Goal: Find contact information: Find contact information

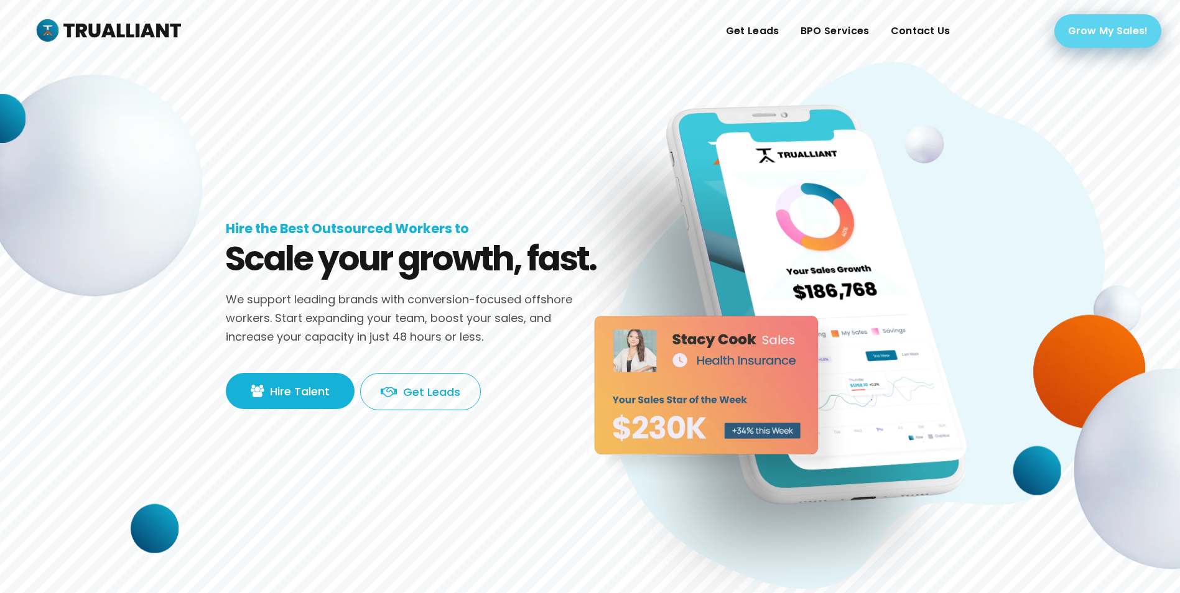
click at [1086, 37] on link "Grow My Sales!" at bounding box center [1107, 31] width 107 height 34
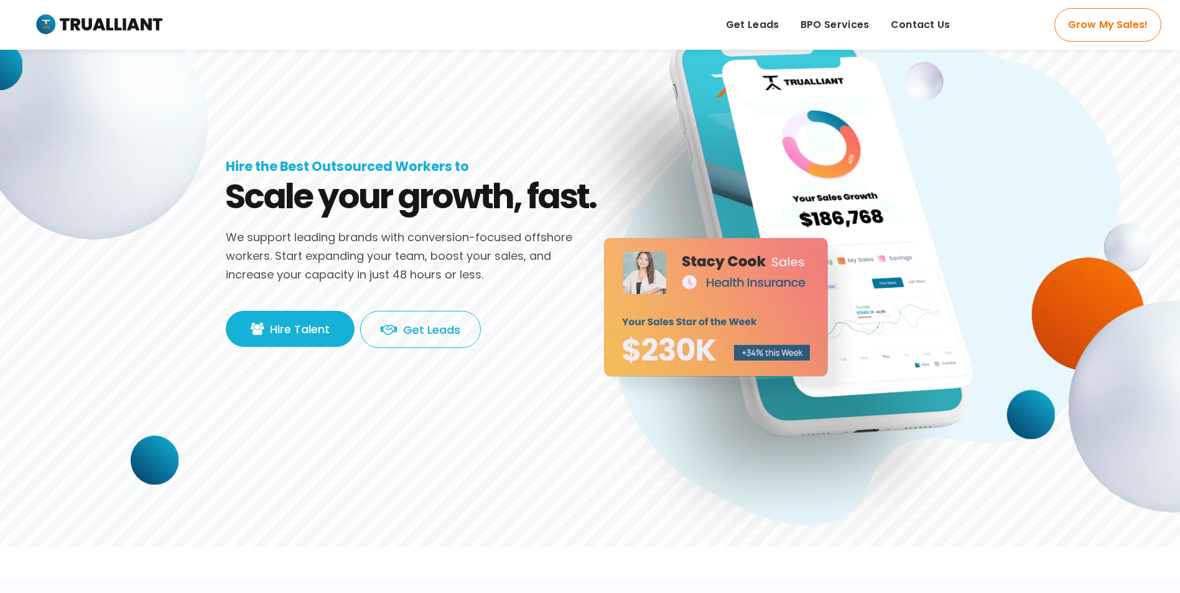
scroll to position [21, 0]
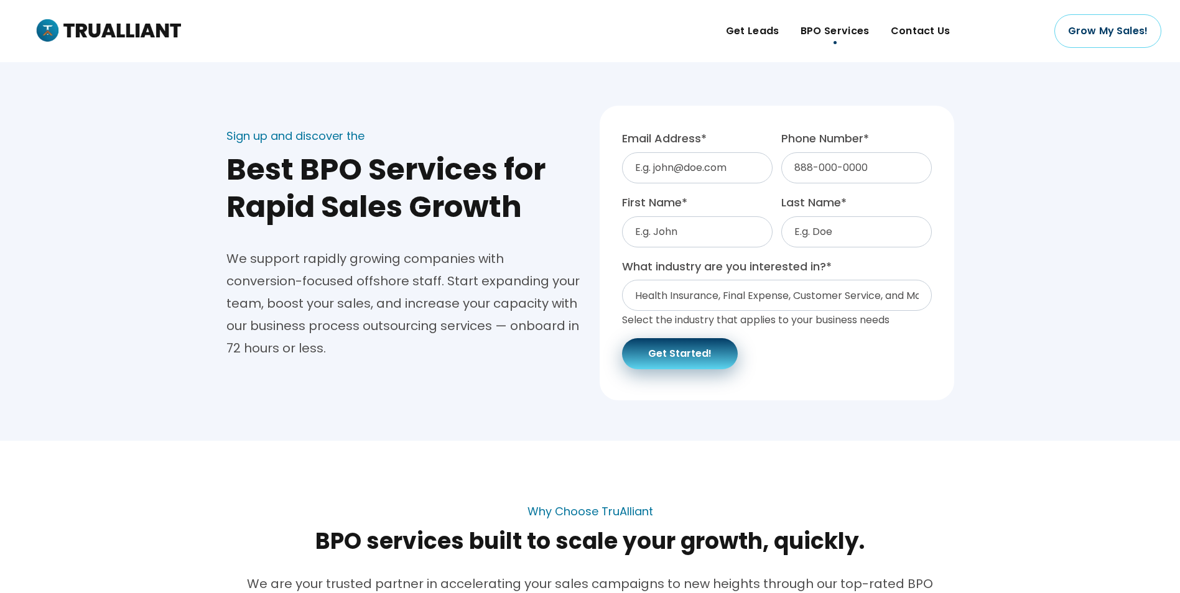
click at [702, 365] on button "Get Started!" at bounding box center [680, 353] width 116 height 31
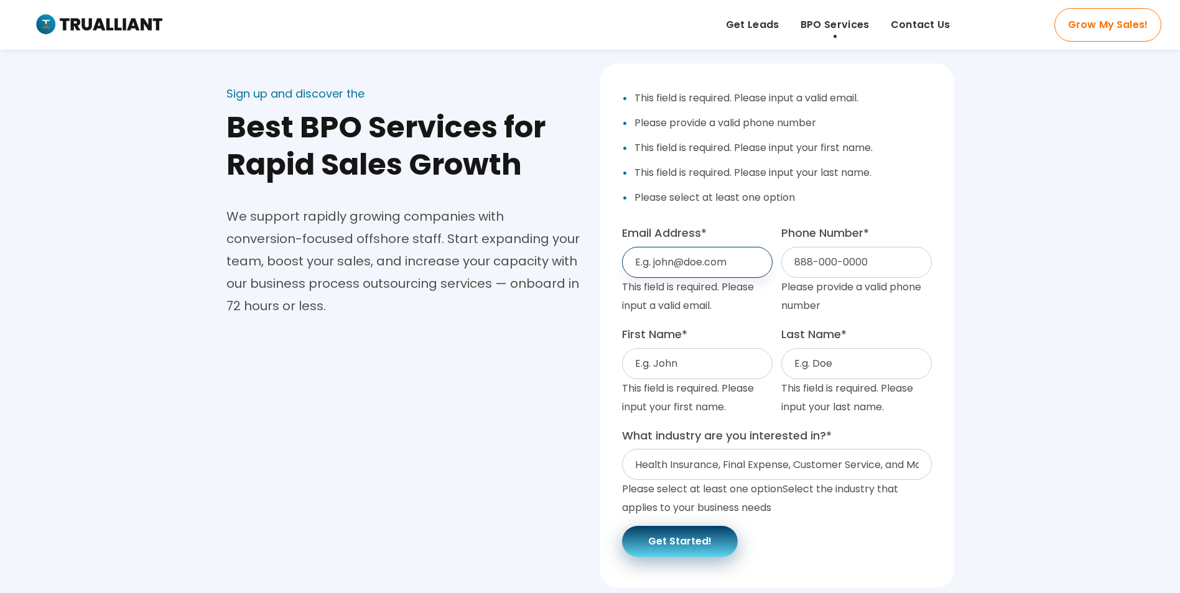
scroll to position [124, 0]
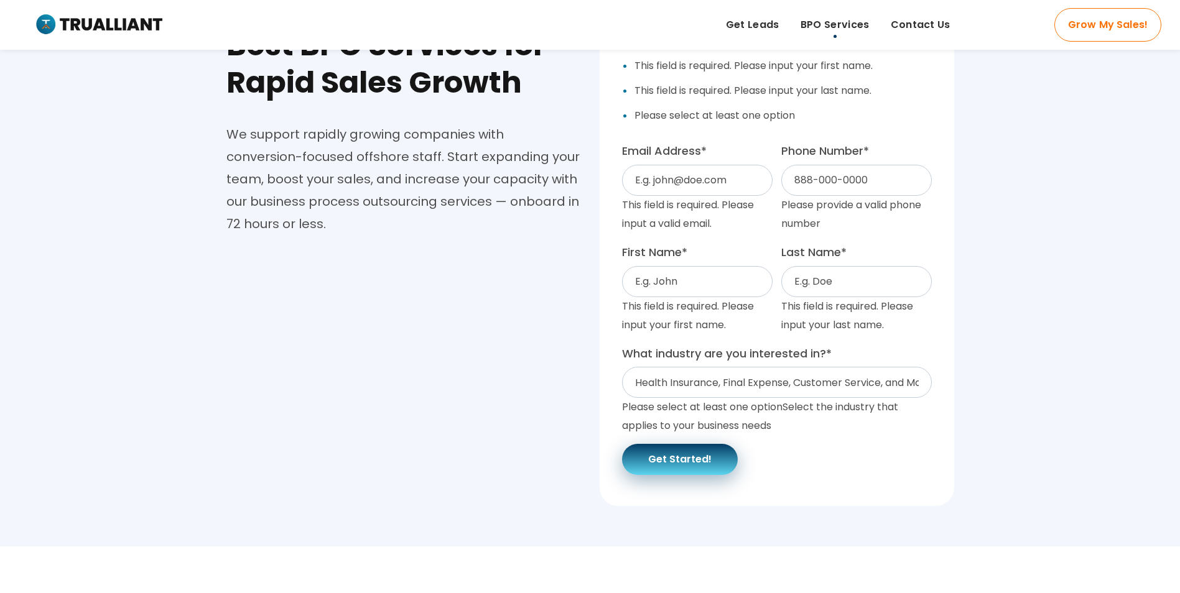
click at [700, 452] on button "Get Started!" at bounding box center [680, 459] width 116 height 31
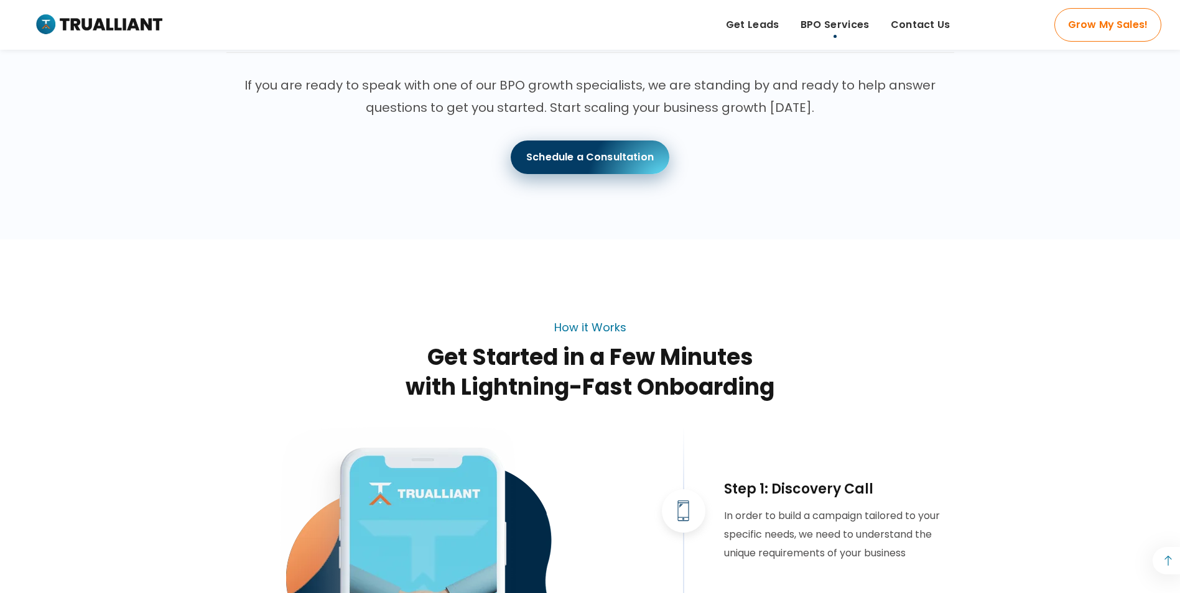
scroll to position [1991, 0]
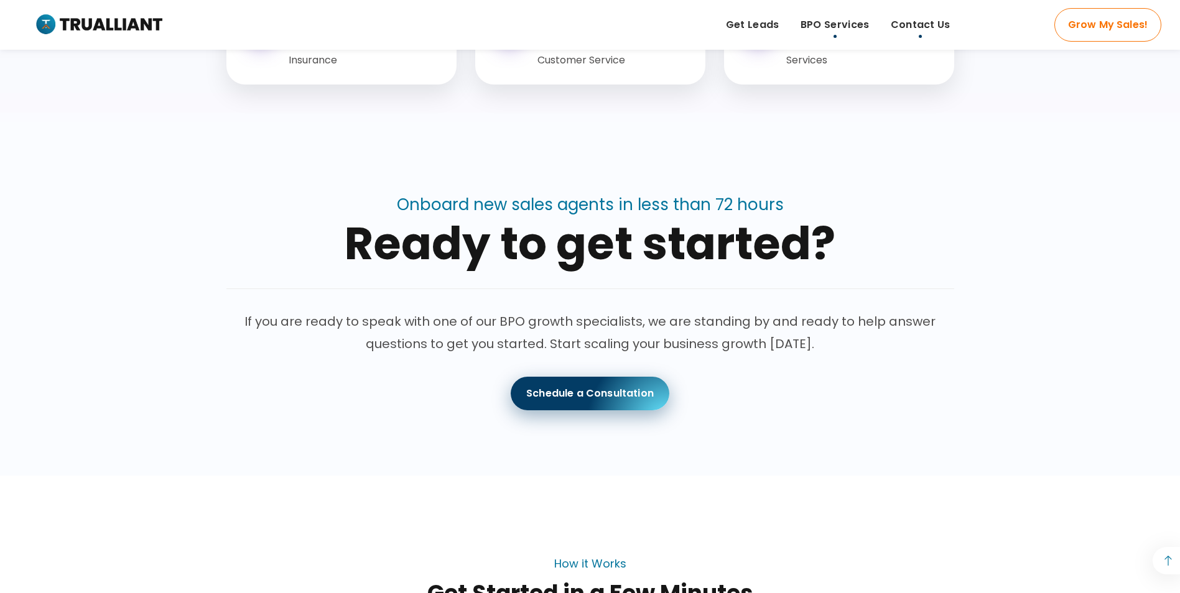
click at [919, 24] on span "Contact Us" at bounding box center [921, 25] width 60 height 19
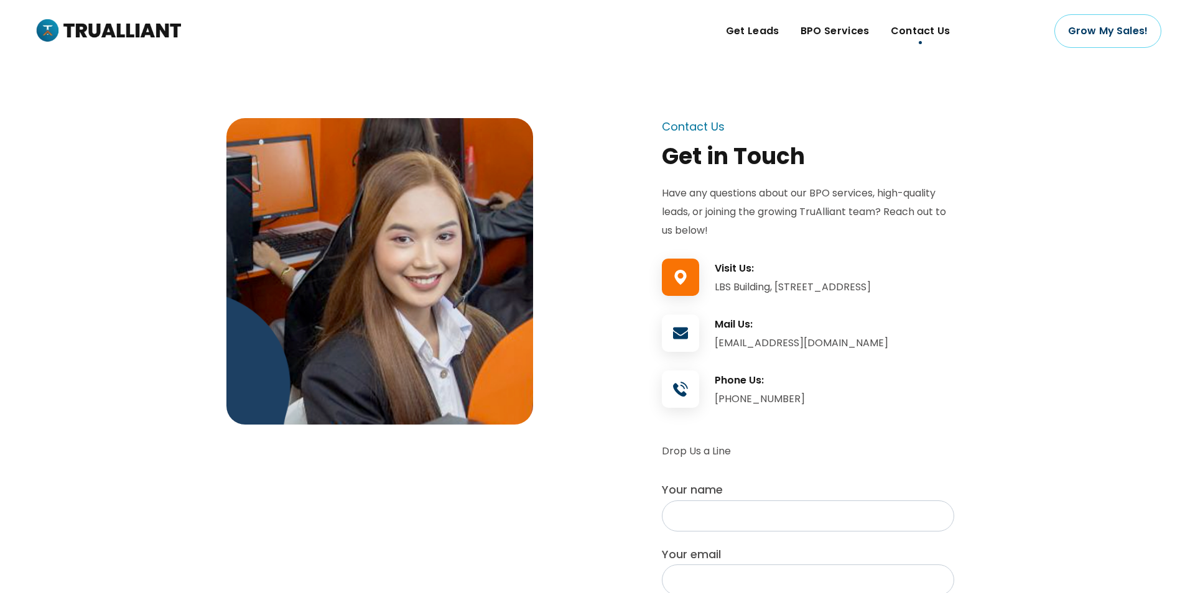
click at [680, 277] on icon at bounding box center [680, 277] width 37 height 1
click at [679, 352] on div at bounding box center [680, 333] width 37 height 37
click at [684, 389] on icon at bounding box center [680, 389] width 37 height 1
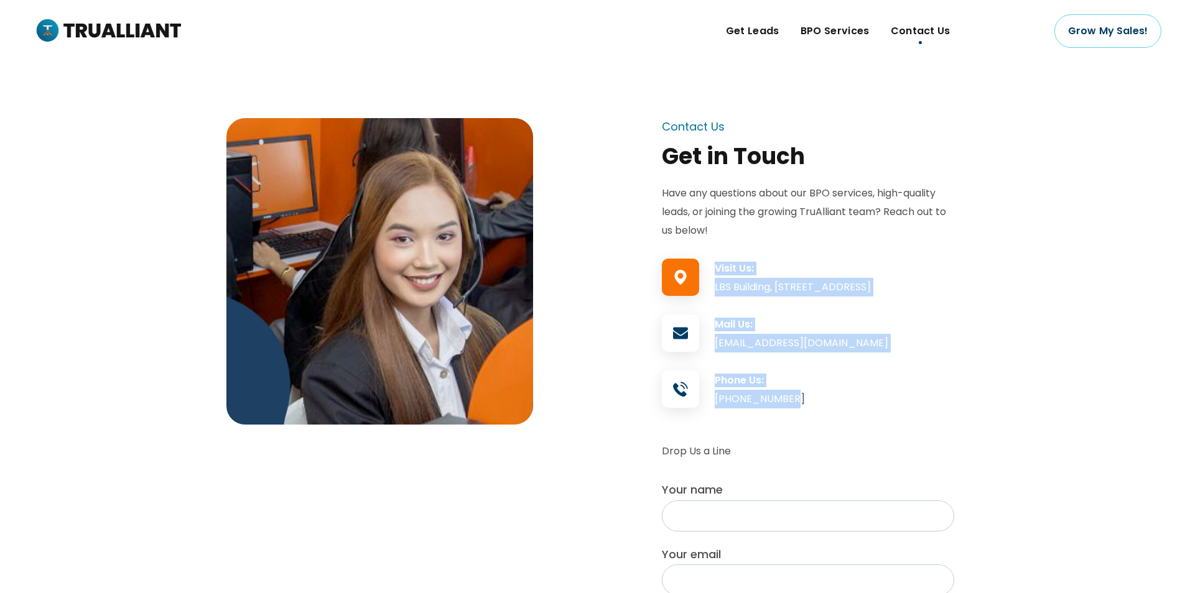
drag, startPoint x: 809, startPoint y: 414, endPoint x: 715, endPoint y: 269, distance: 172.4
click at [715, 269] on div "Contact Us Get in Touch Have any questions about our BPO services, high-quality…" at bounding box center [808, 466] width 292 height 697
drag, startPoint x: 715, startPoint y: 269, endPoint x: 779, endPoint y: 337, distance: 93.3
click at [775, 318] on div at bounding box center [808, 308] width 292 height 19
click at [802, 355] on div "Mail Us: [EMAIL_ADDRESS][DOMAIN_NAME]" at bounding box center [834, 336] width 239 height 37
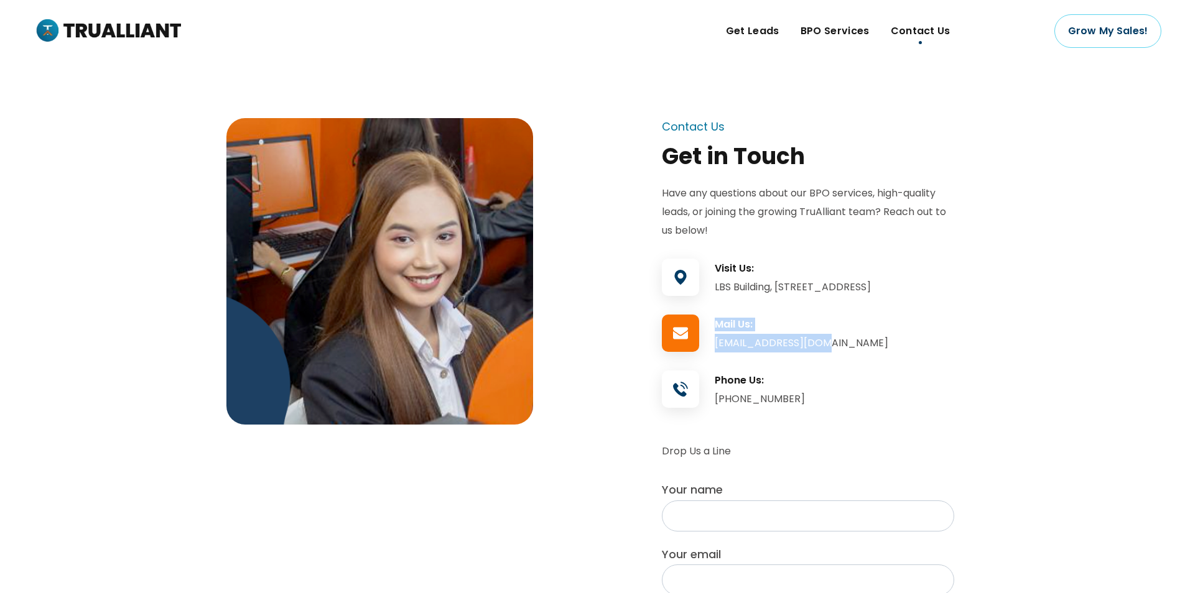
drag, startPoint x: 822, startPoint y: 358, endPoint x: 697, endPoint y: 342, distance: 125.5
click at [697, 342] on div "Mail Us: [EMAIL_ADDRESS][DOMAIN_NAME]" at bounding box center [808, 336] width 292 height 37
drag, startPoint x: 697, startPoint y: 342, endPoint x: 786, endPoint y: 399, distance: 105.8
click at [786, 388] on h3 "Phone Us:" at bounding box center [834, 381] width 239 height 14
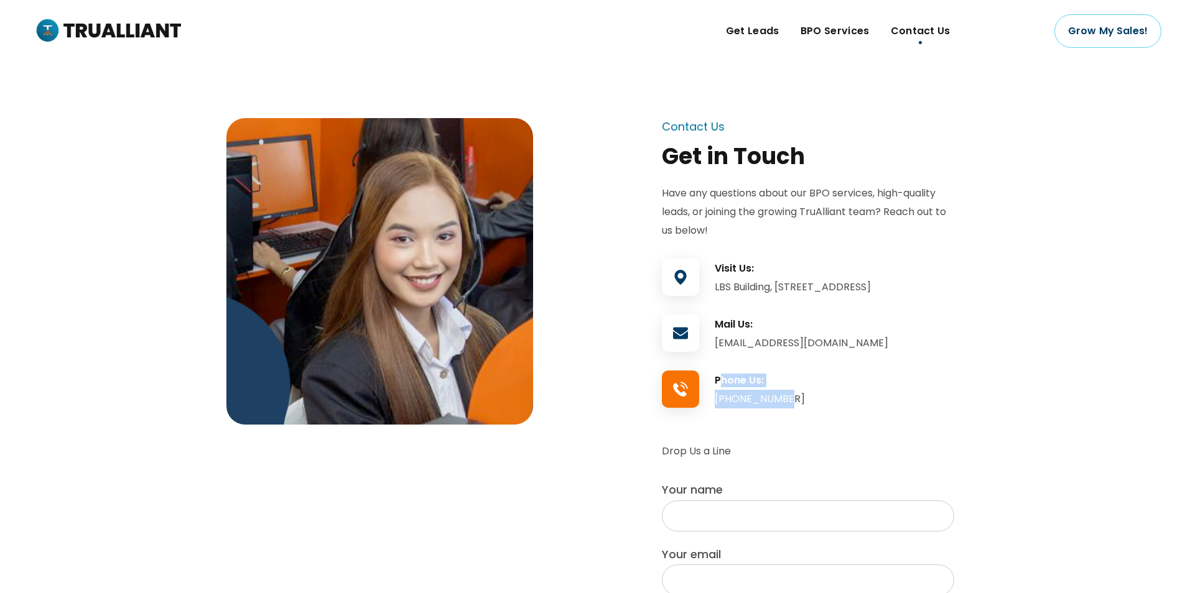
drag, startPoint x: 786, startPoint y: 412, endPoint x: 723, endPoint y: 402, distance: 63.5
click at [723, 402] on div "Phone Us: [PHONE_NUMBER]" at bounding box center [834, 392] width 239 height 37
drag, startPoint x: 723, startPoint y: 402, endPoint x: 718, endPoint y: 361, distance: 41.4
click at [718, 353] on div "[EMAIL_ADDRESS][DOMAIN_NAME]" at bounding box center [834, 343] width 239 height 19
